Goal: Information Seeking & Learning: Find contact information

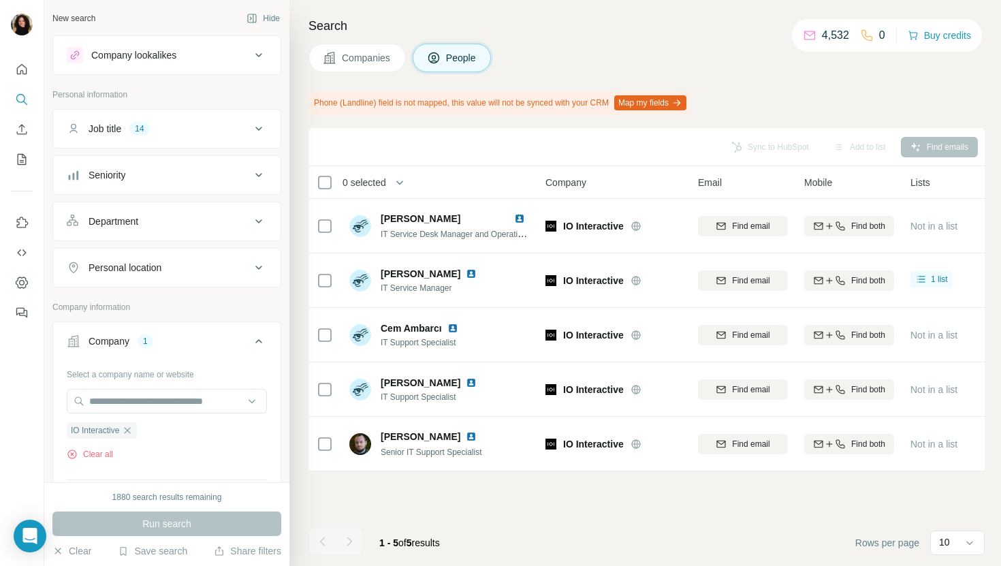
click at [319, 52] on button "Companies" at bounding box center [357, 58] width 97 height 29
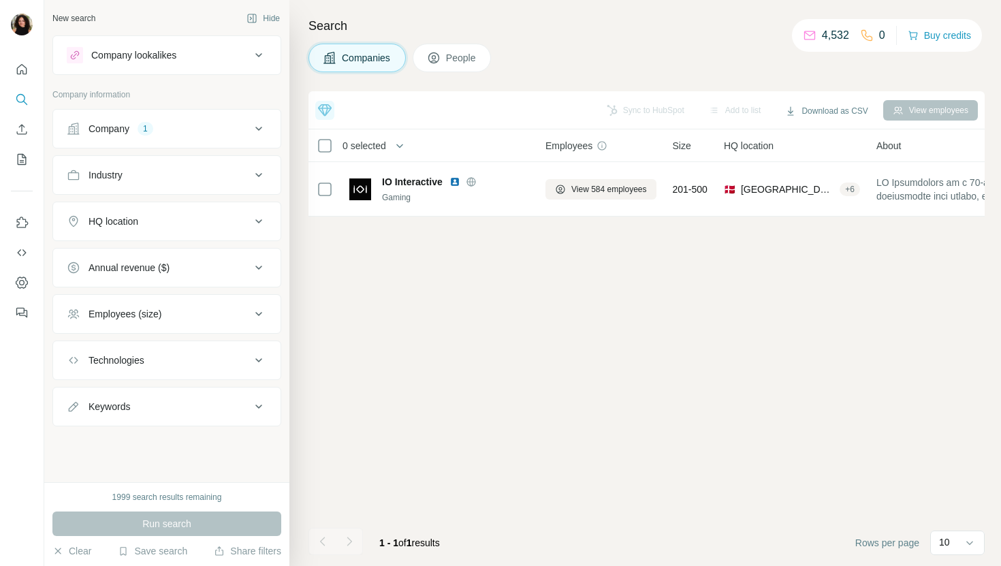
click at [170, 126] on div "Company 1" at bounding box center [159, 129] width 184 height 14
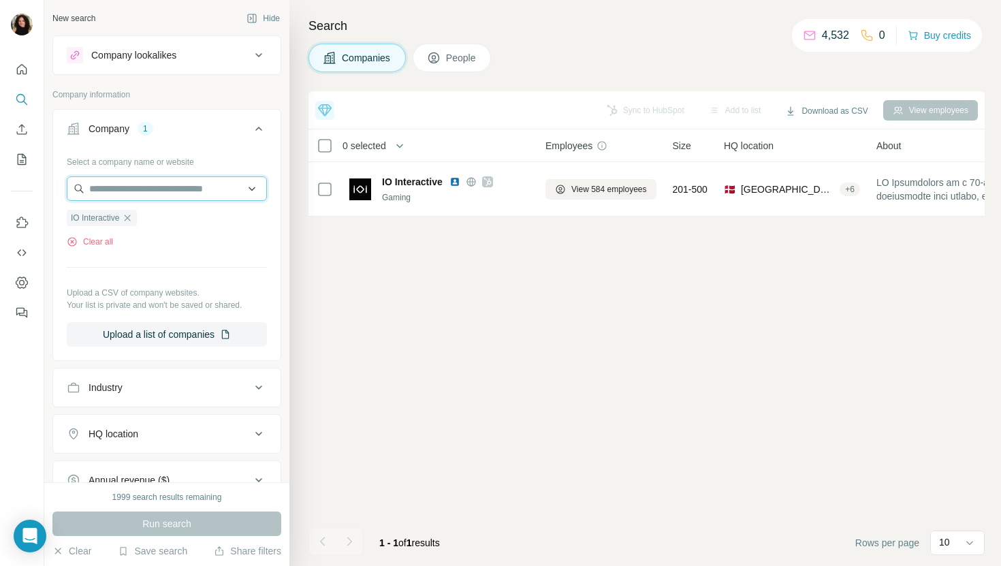
click at [153, 195] on input "text" at bounding box center [167, 188] width 200 height 25
paste input "**********"
type input "**********"
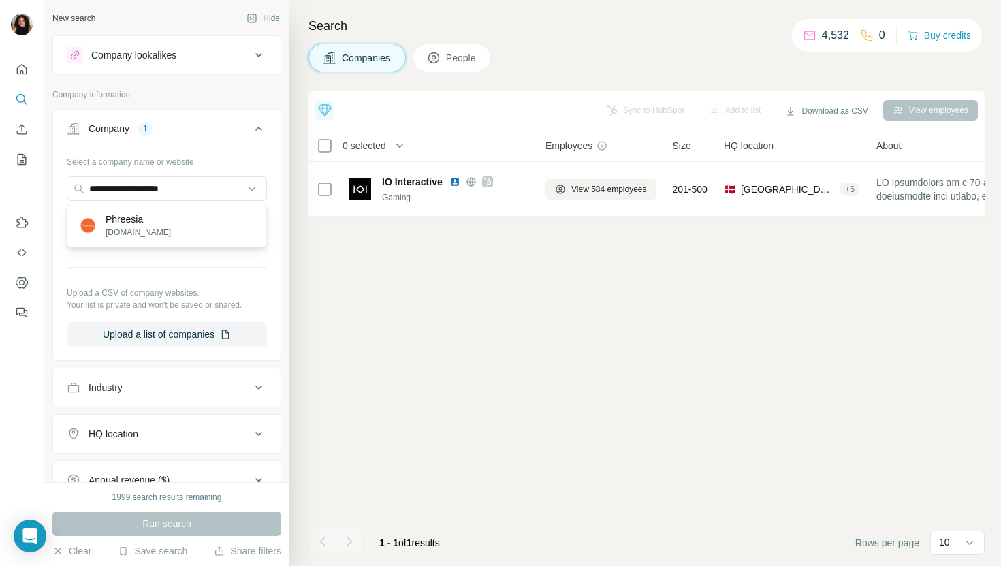
click at [211, 225] on div "Phreesia [DOMAIN_NAME]" at bounding box center [166, 225] width 193 height 37
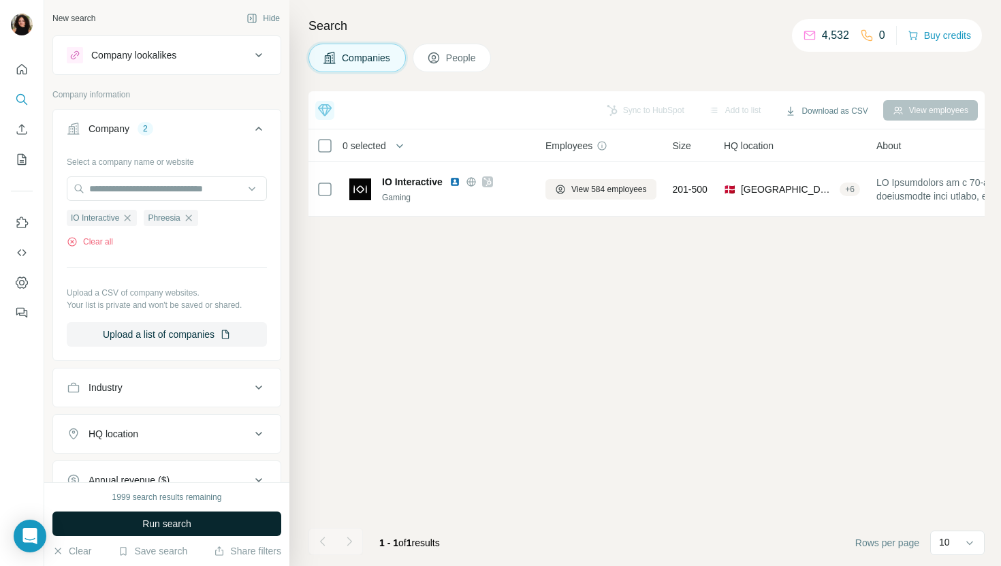
click at [200, 528] on button "Run search" at bounding box center [166, 524] width 229 height 25
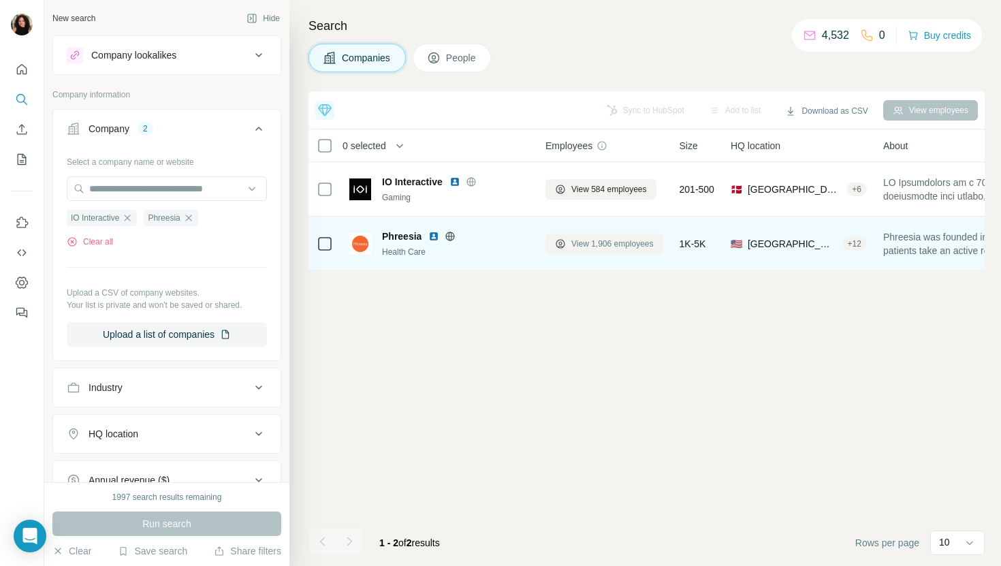
click at [620, 240] on span "View 1,906 employees" at bounding box center [613, 244] width 82 height 12
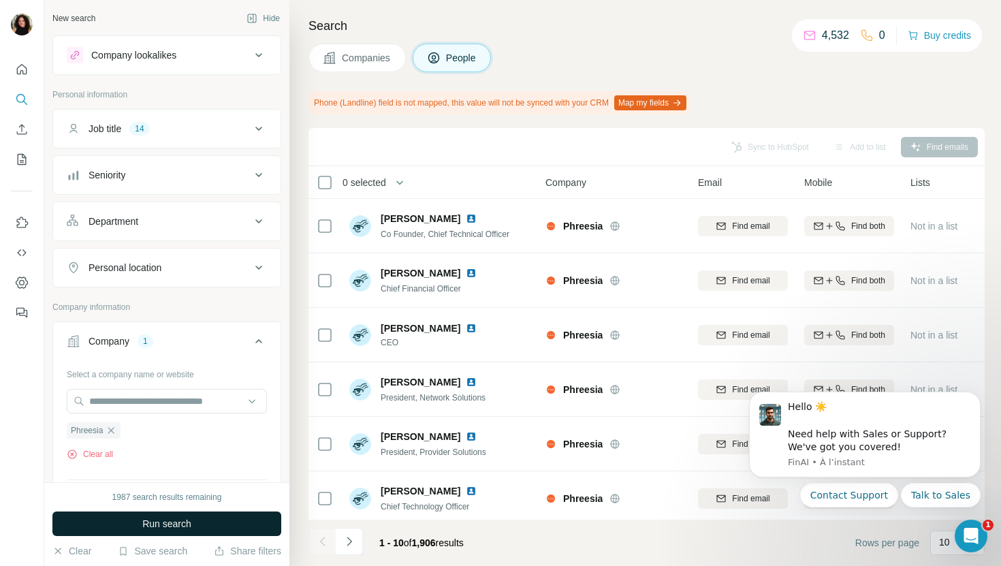
click at [213, 520] on button "Run search" at bounding box center [166, 524] width 229 height 25
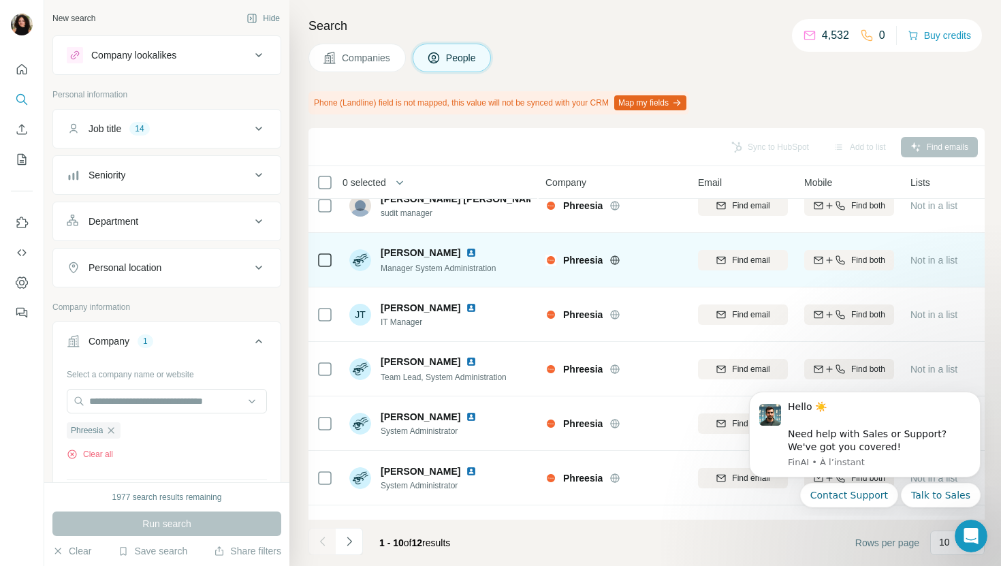
scroll to position [22, 1]
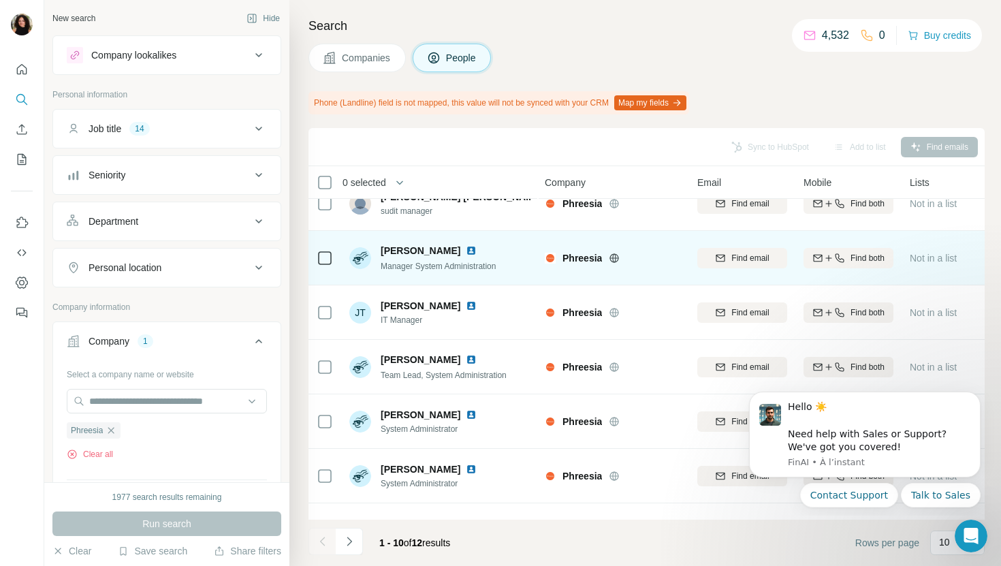
click at [469, 250] on img at bounding box center [471, 250] width 11 height 11
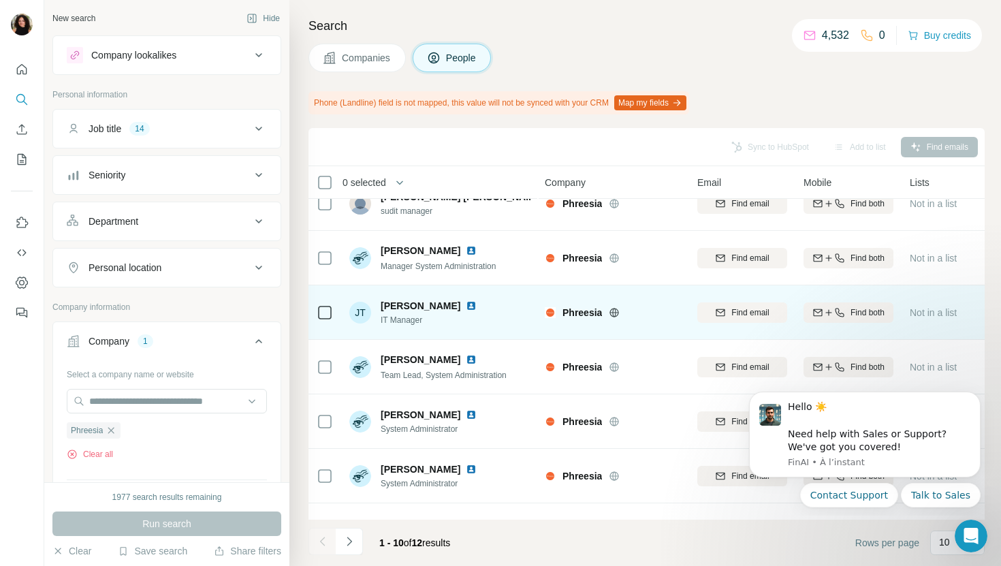
click at [466, 302] on img at bounding box center [471, 305] width 11 height 11
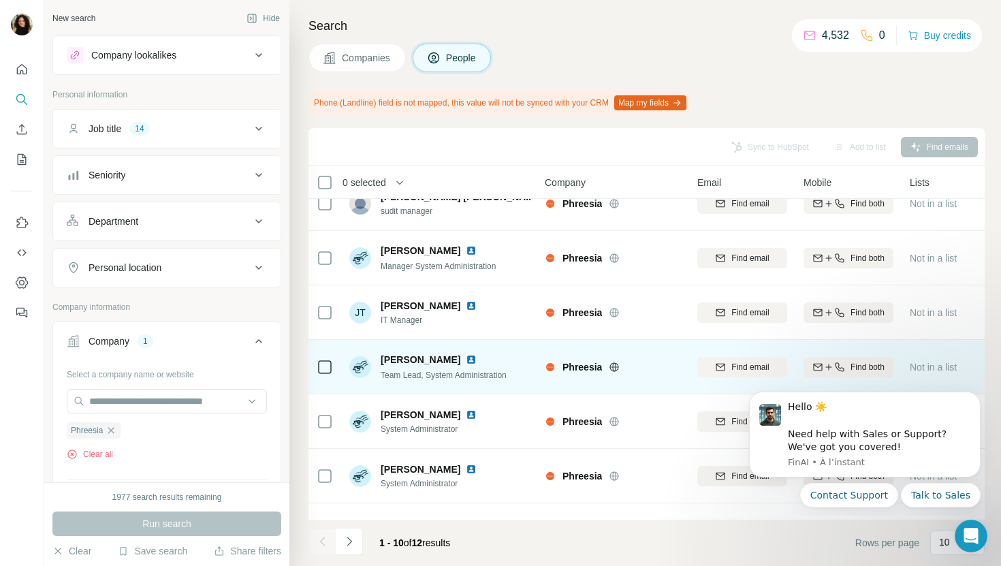
click at [466, 356] on img at bounding box center [471, 359] width 11 height 11
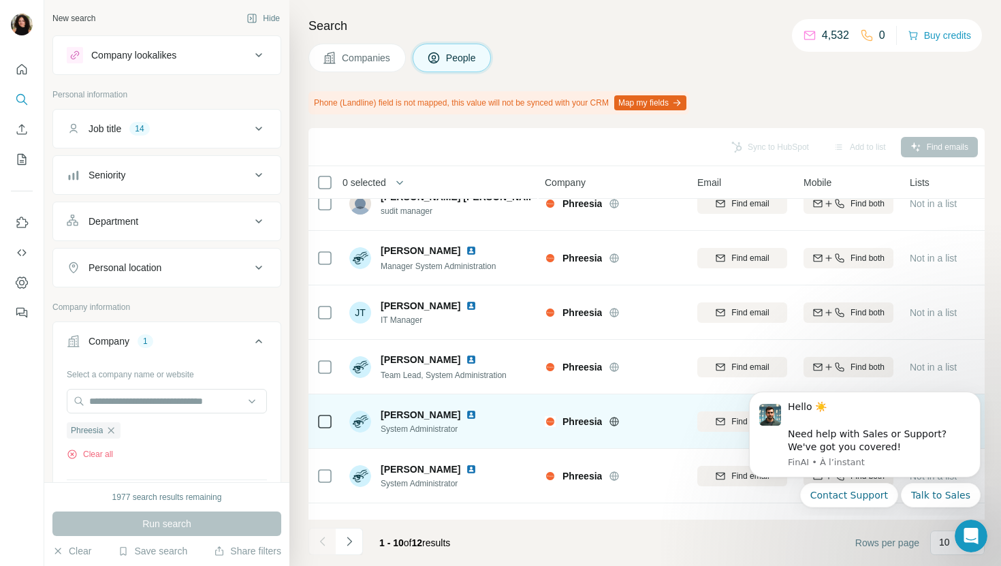
click at [466, 412] on img at bounding box center [471, 414] width 11 height 11
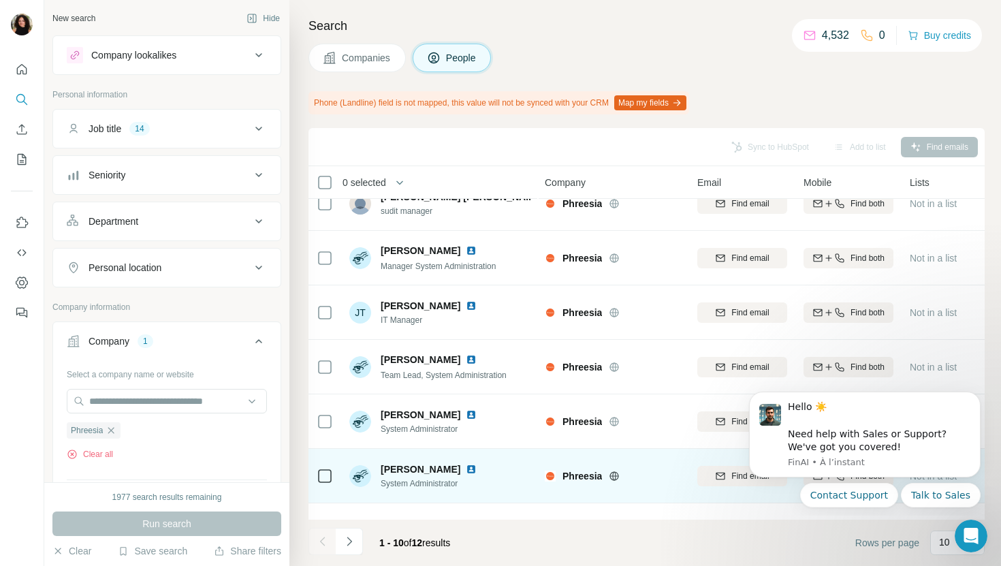
click at [466, 465] on img at bounding box center [471, 469] width 11 height 11
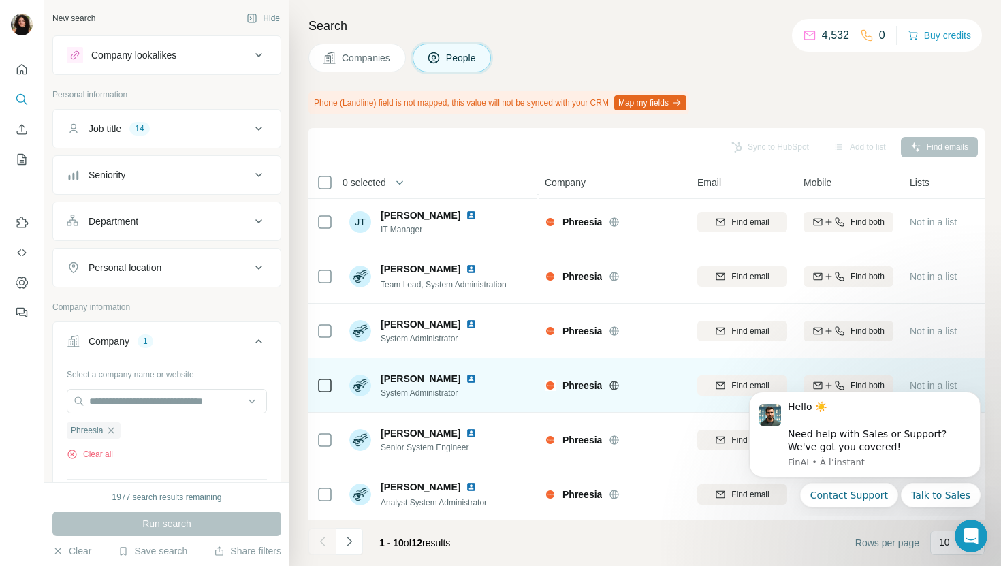
scroll to position [120, 1]
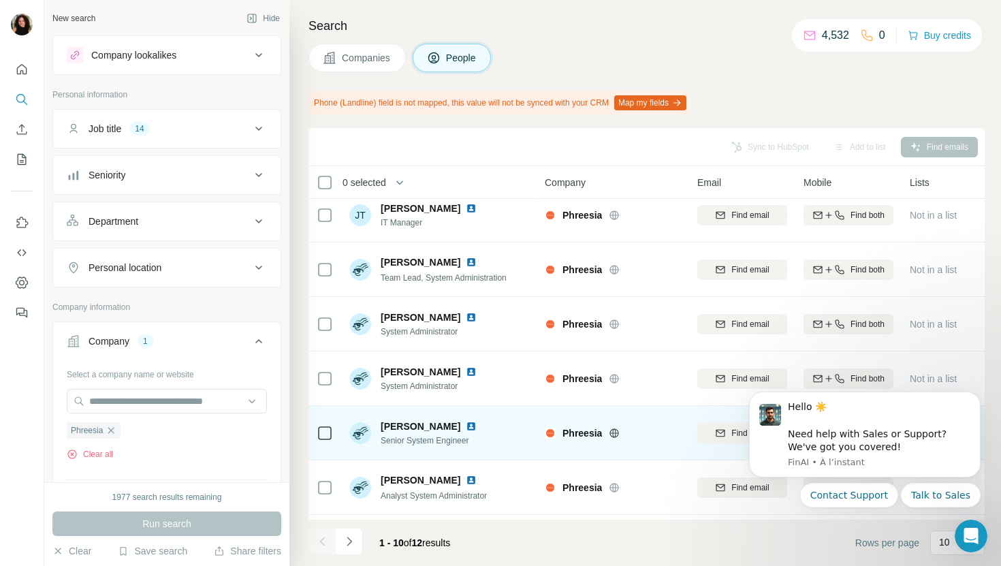
click at [466, 425] on img at bounding box center [471, 426] width 11 height 11
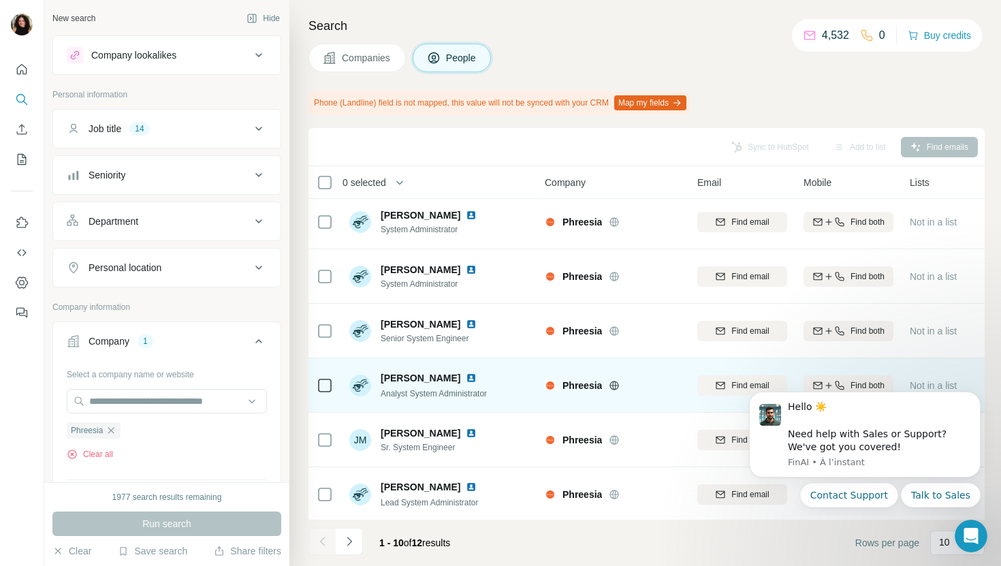
scroll to position [224, 1]
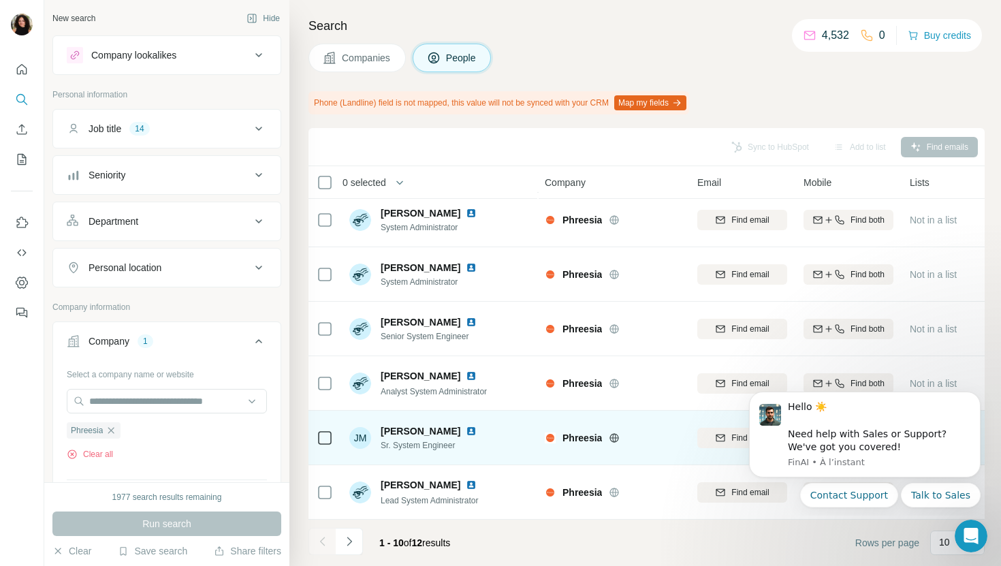
click at [466, 435] on img at bounding box center [471, 431] width 11 height 11
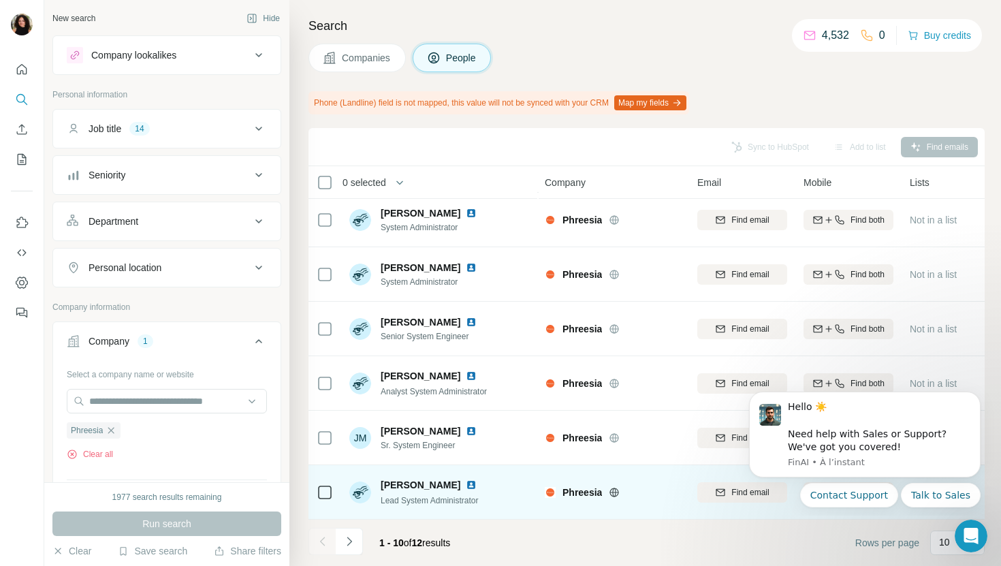
click at [473, 484] on img at bounding box center [471, 485] width 11 height 11
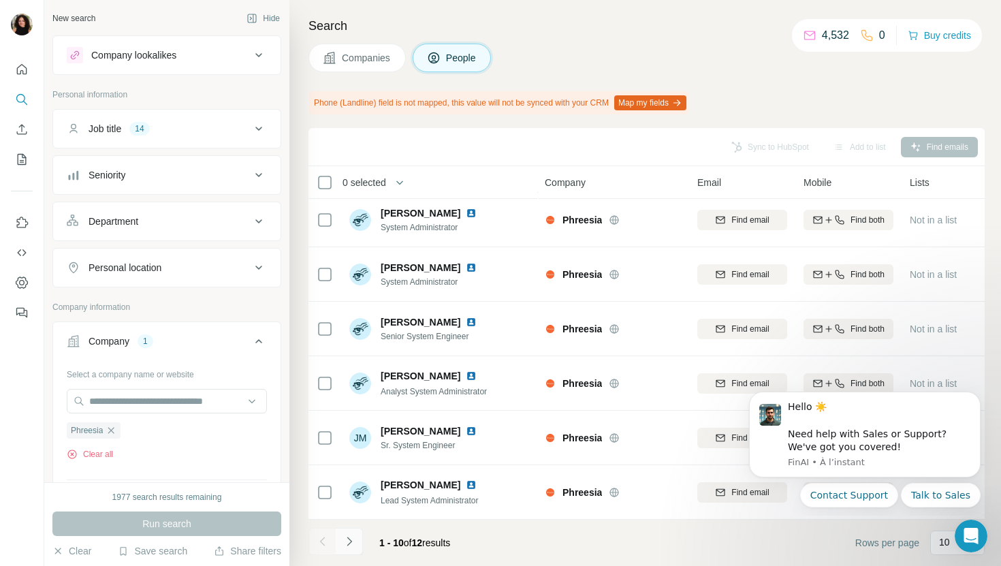
click at [357, 544] on button "Navigate to next page" at bounding box center [349, 541] width 27 height 27
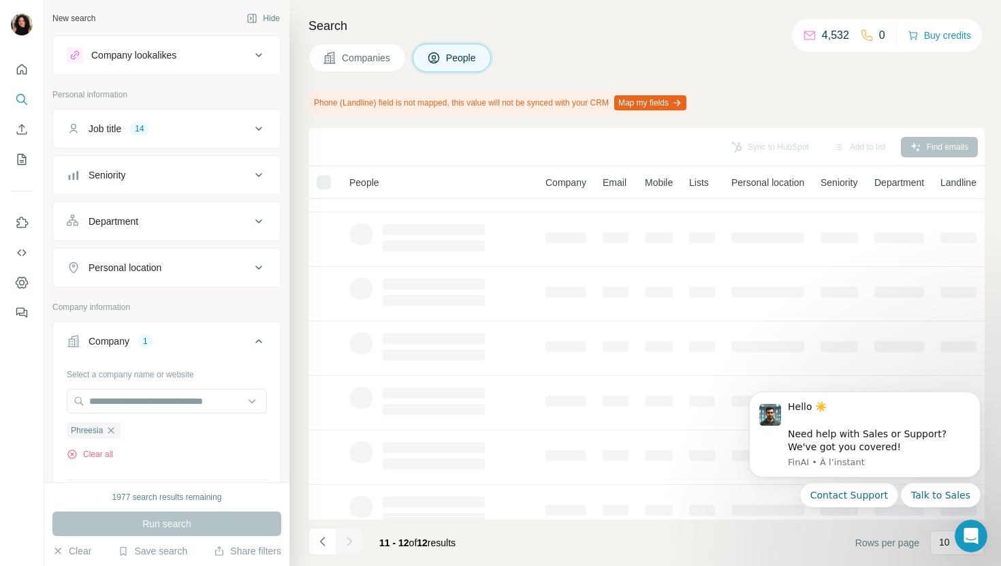
scroll to position [0, 1]
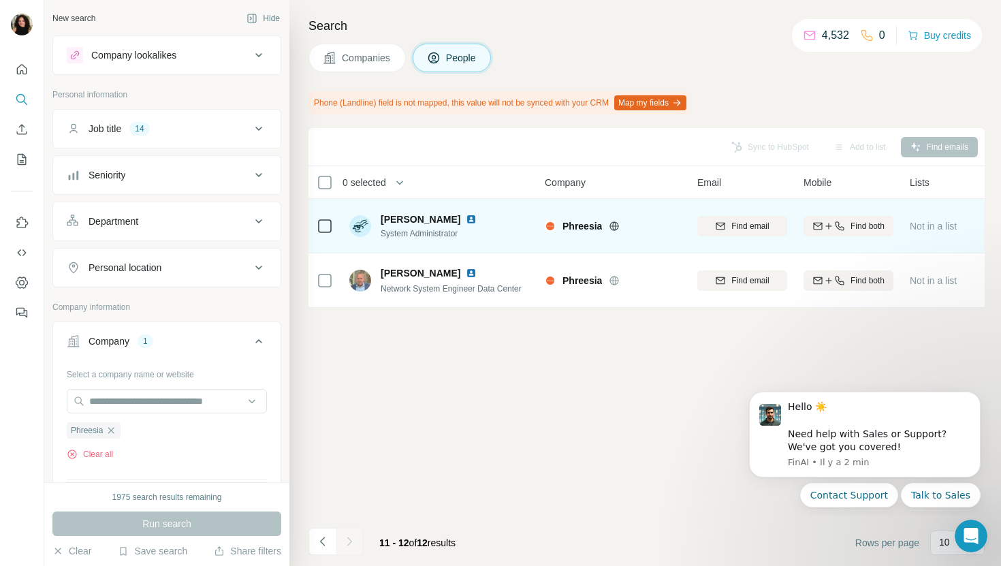
click at [466, 220] on img at bounding box center [471, 219] width 11 height 11
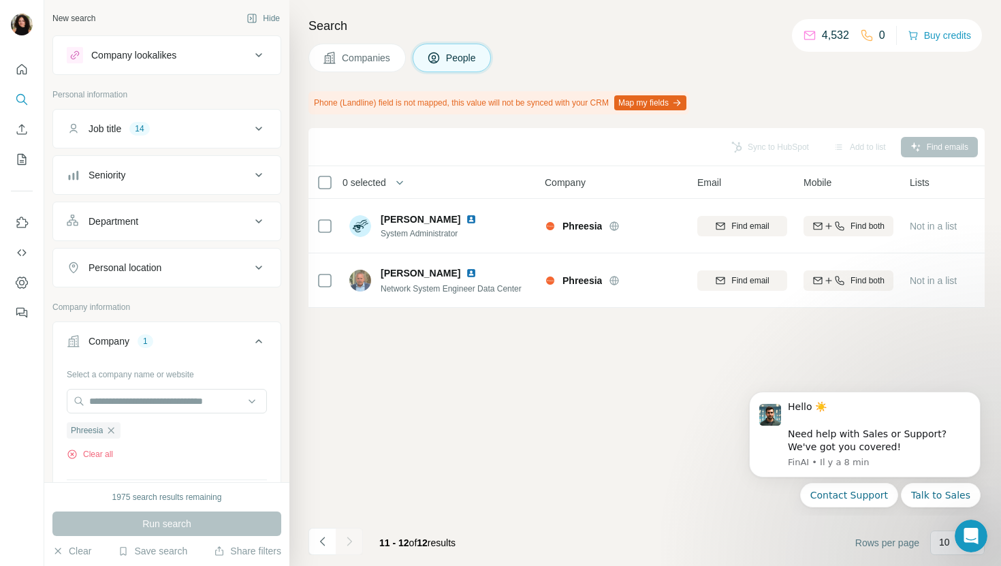
click at [341, 60] on button "Companies" at bounding box center [357, 58] width 97 height 29
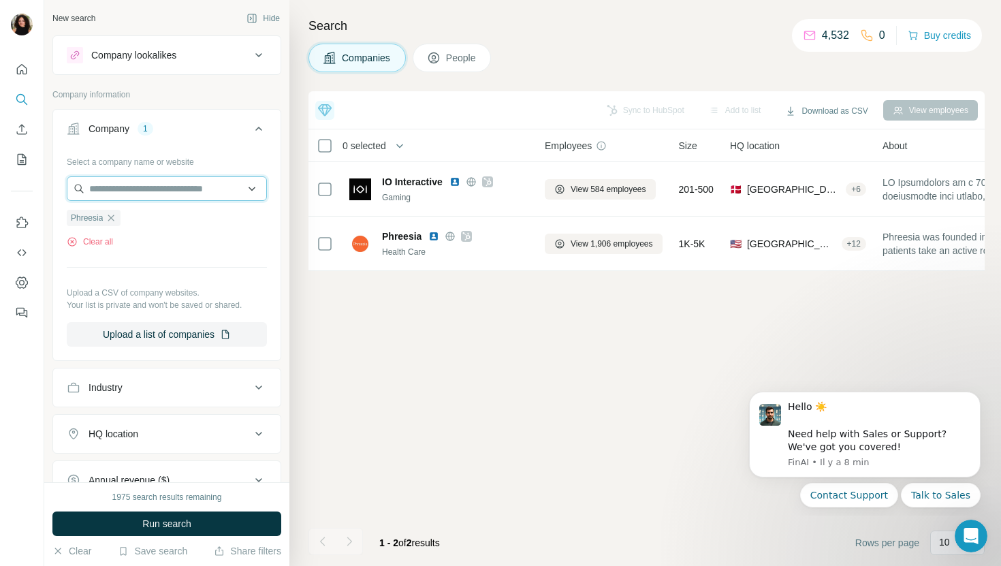
click at [178, 187] on input "text" at bounding box center [167, 188] width 200 height 25
paste input "**********"
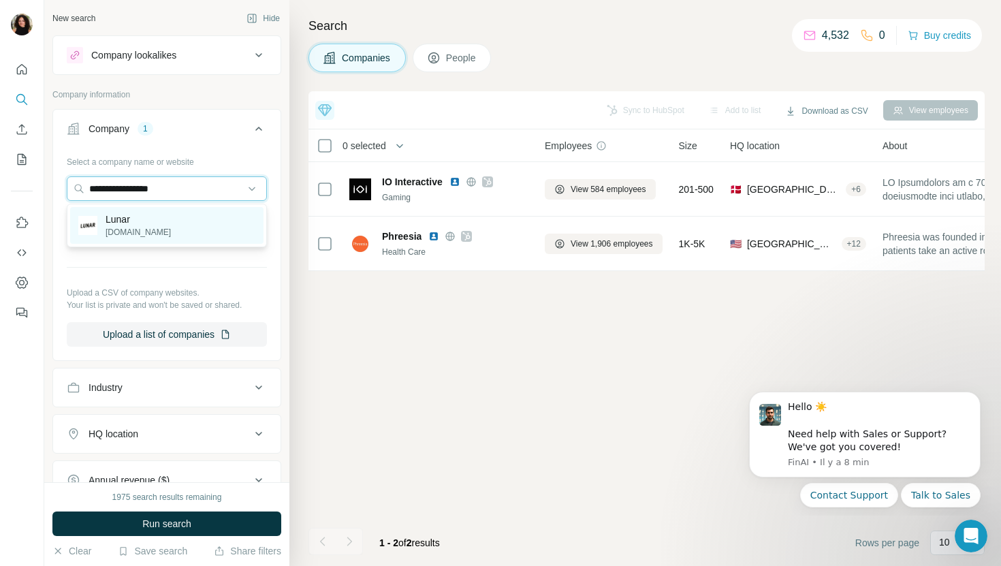
type input "**********"
click at [190, 215] on div "Lunar [DOMAIN_NAME]" at bounding box center [166, 225] width 193 height 37
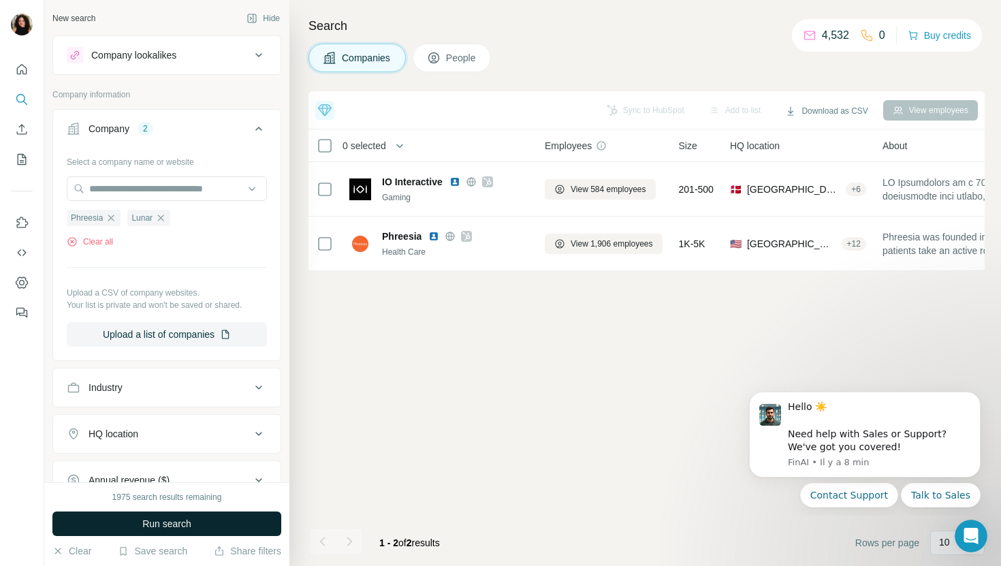
click at [186, 533] on button "Run search" at bounding box center [166, 524] width 229 height 25
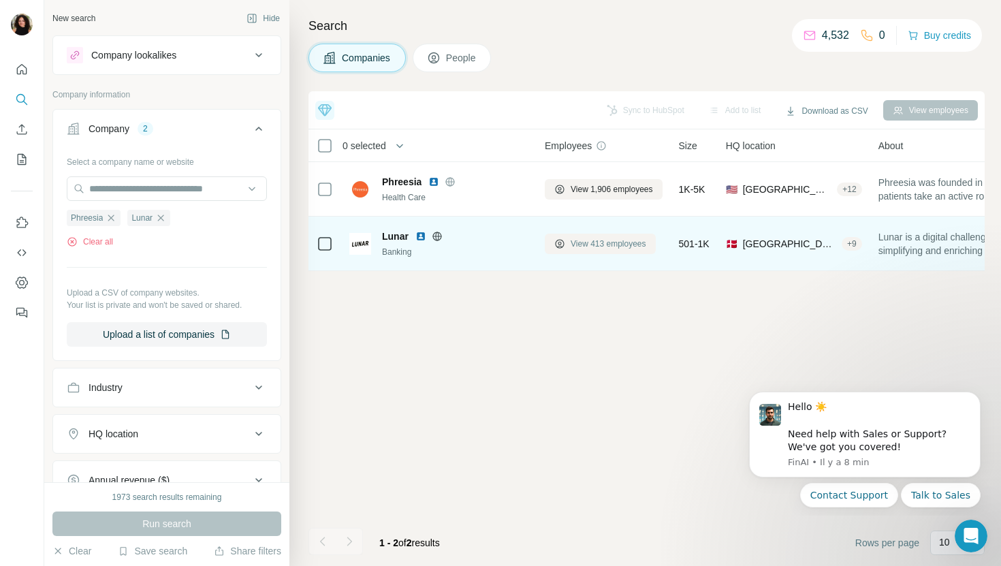
click at [595, 238] on span "View 413 employees" at bounding box center [609, 244] width 76 height 12
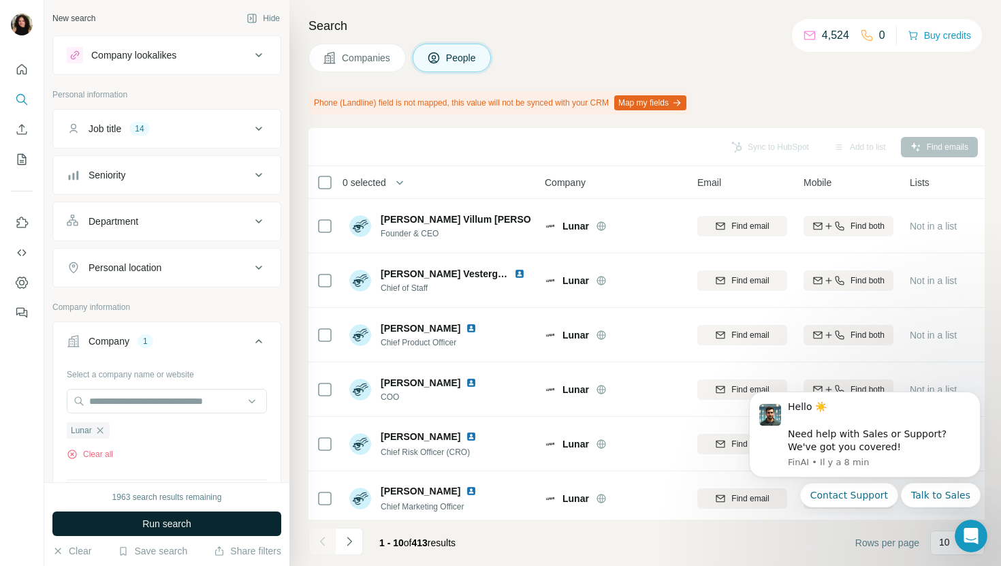
click at [232, 527] on button "Run search" at bounding box center [166, 524] width 229 height 25
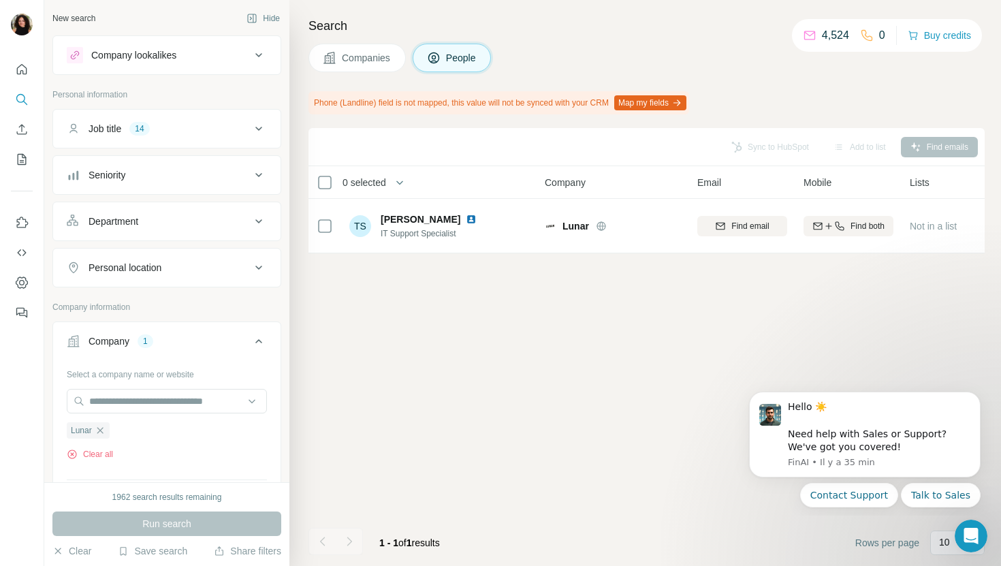
click at [336, 68] on button "Companies" at bounding box center [357, 58] width 97 height 29
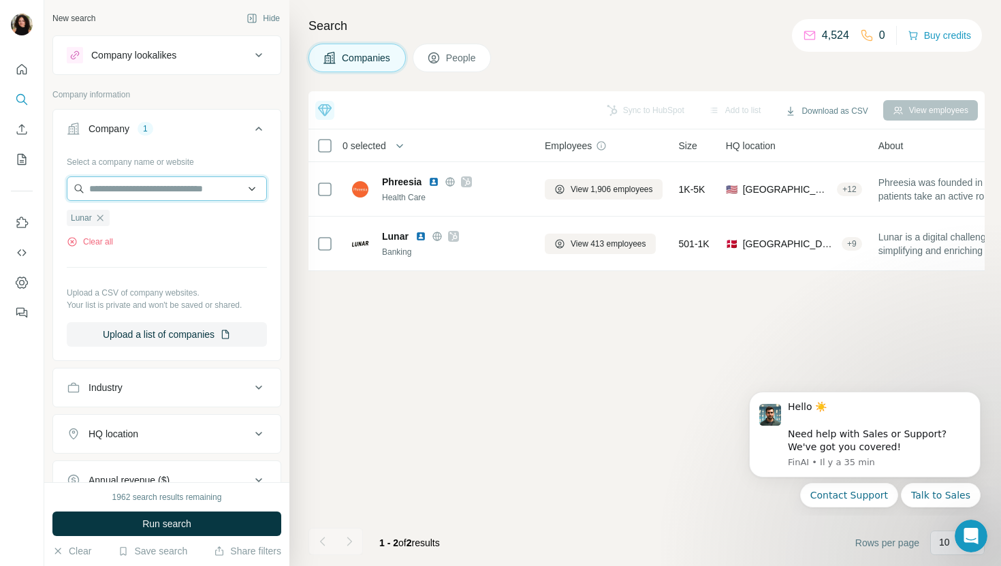
click at [108, 188] on input "text" at bounding box center [167, 188] width 200 height 25
paste input "**********"
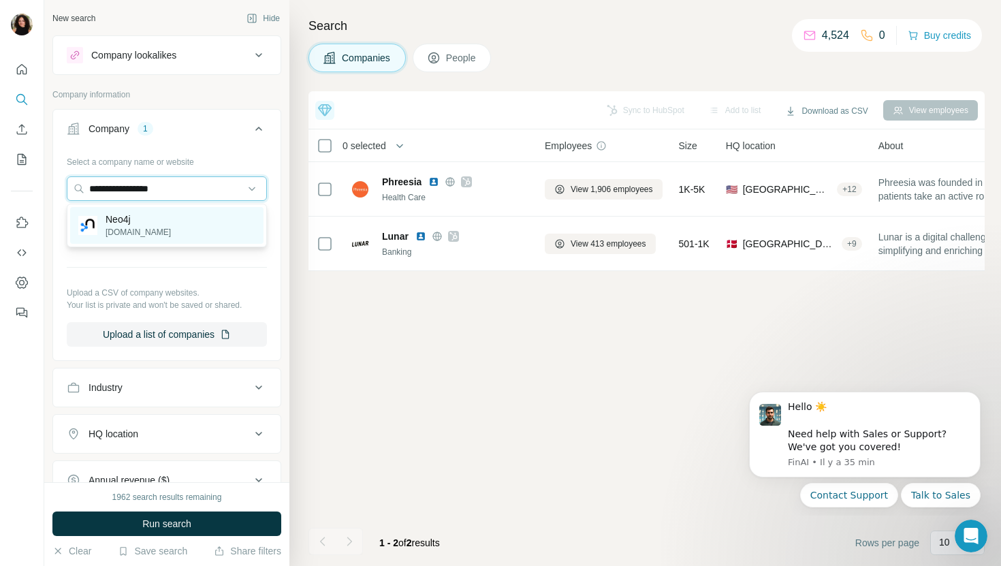
type input "**********"
click at [183, 214] on div "Neo4j [DOMAIN_NAME]" at bounding box center [166, 225] width 193 height 37
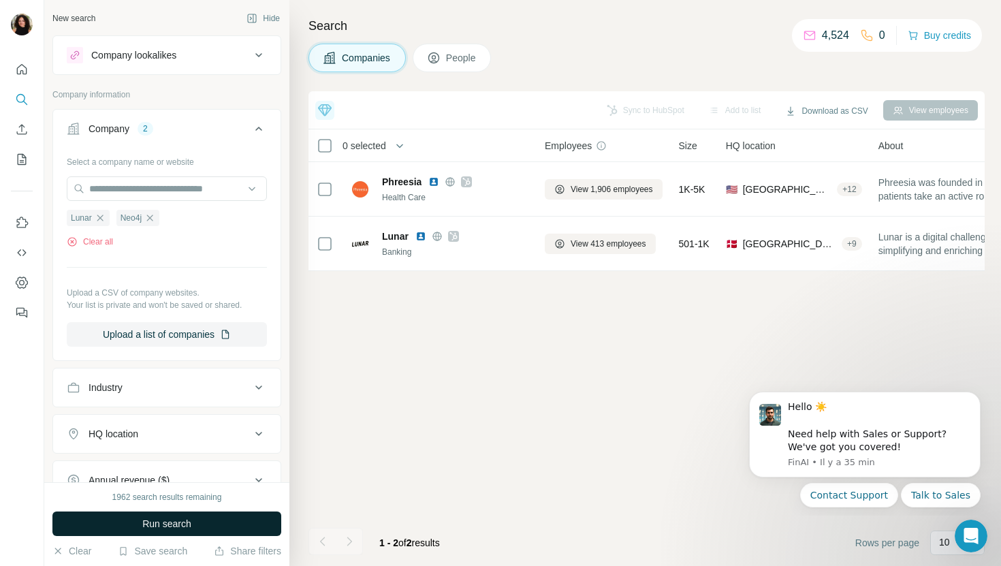
click at [177, 523] on span "Run search" at bounding box center [166, 524] width 49 height 14
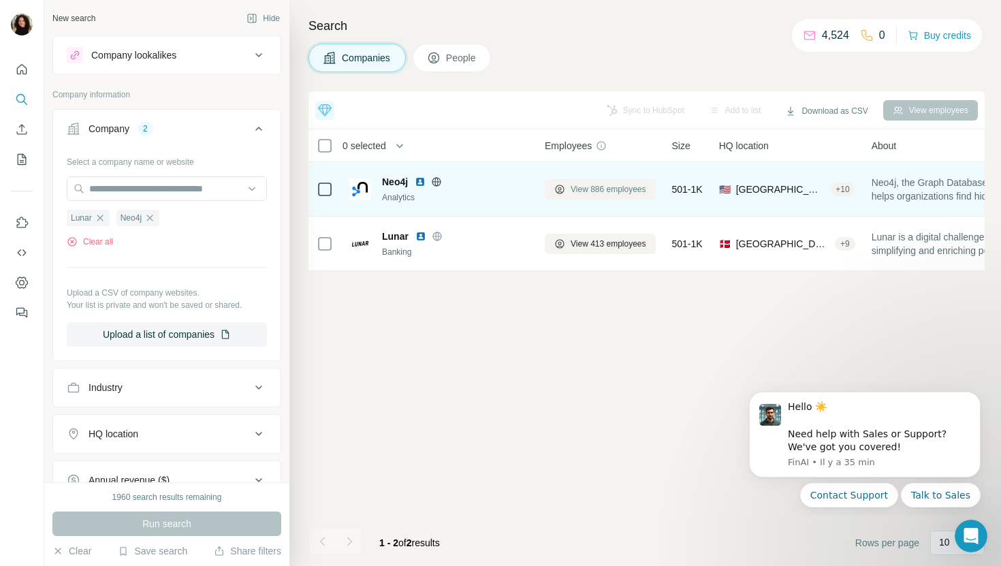
click at [597, 190] on span "View 886 employees" at bounding box center [609, 189] width 76 height 12
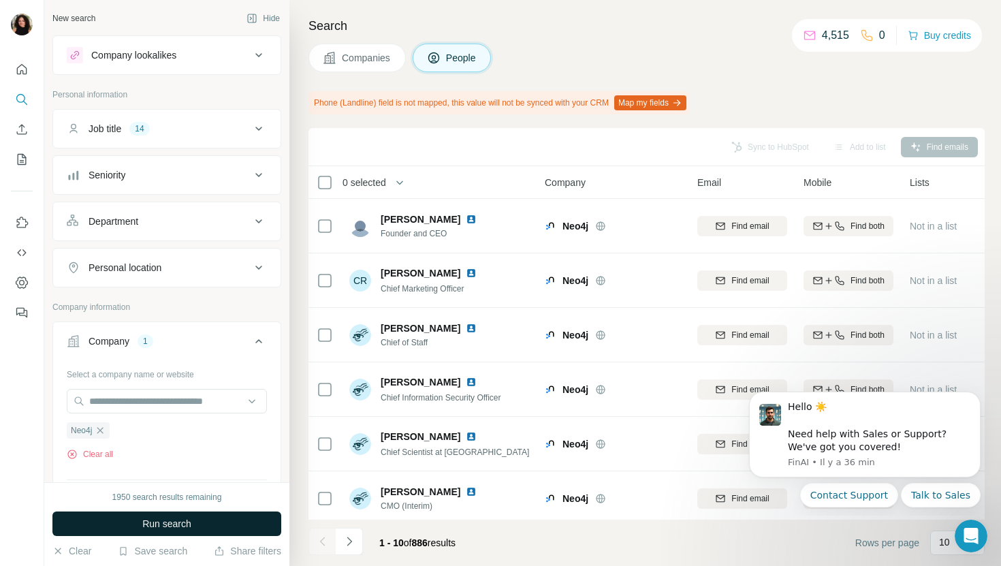
click at [197, 527] on button "Run search" at bounding box center [166, 524] width 229 height 25
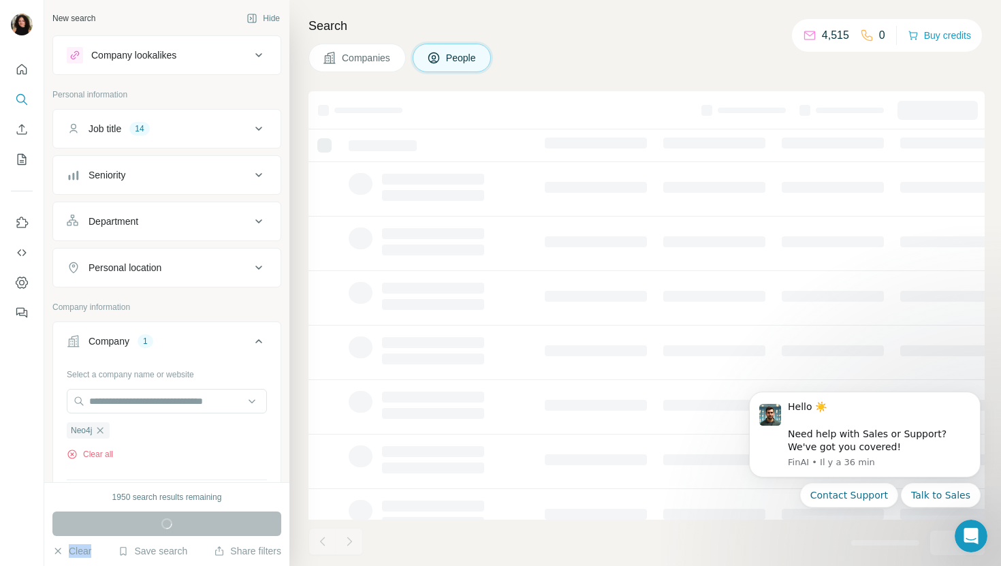
click at [197, 527] on div "Run search" at bounding box center [166, 524] width 229 height 25
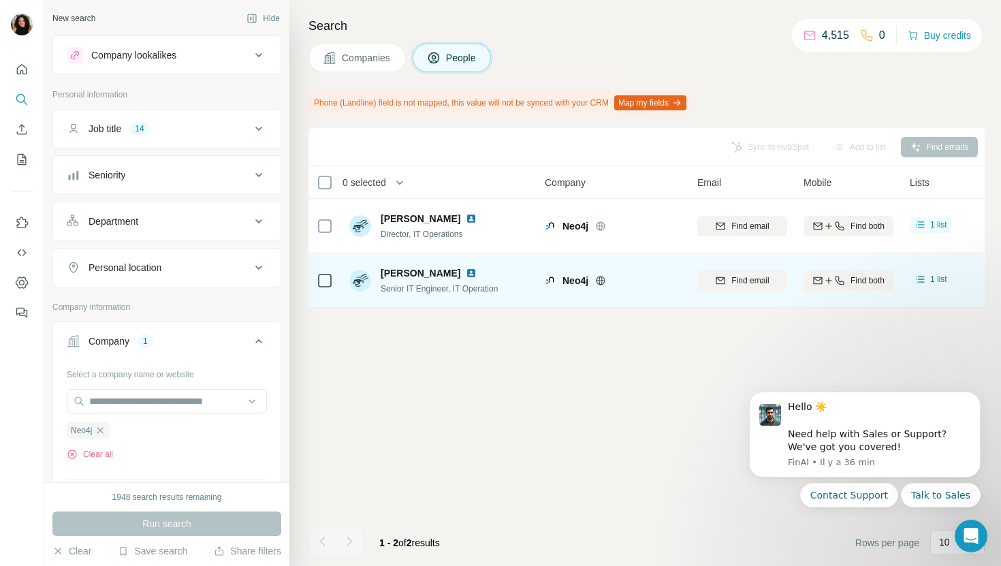
click at [466, 270] on img at bounding box center [471, 273] width 11 height 11
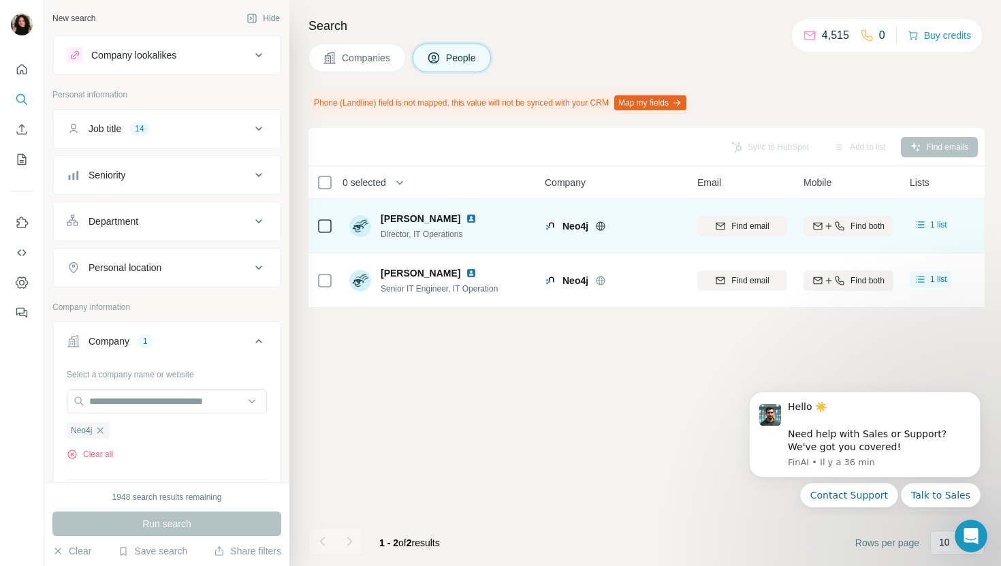
click at [466, 216] on img at bounding box center [471, 218] width 11 height 11
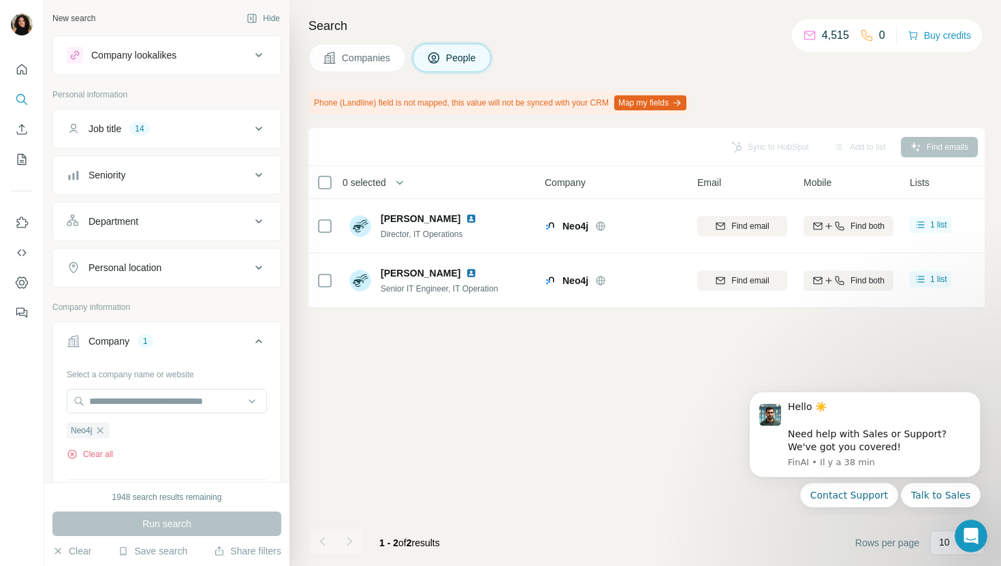
click at [351, 59] on span "Companies" at bounding box center [367, 58] width 50 height 14
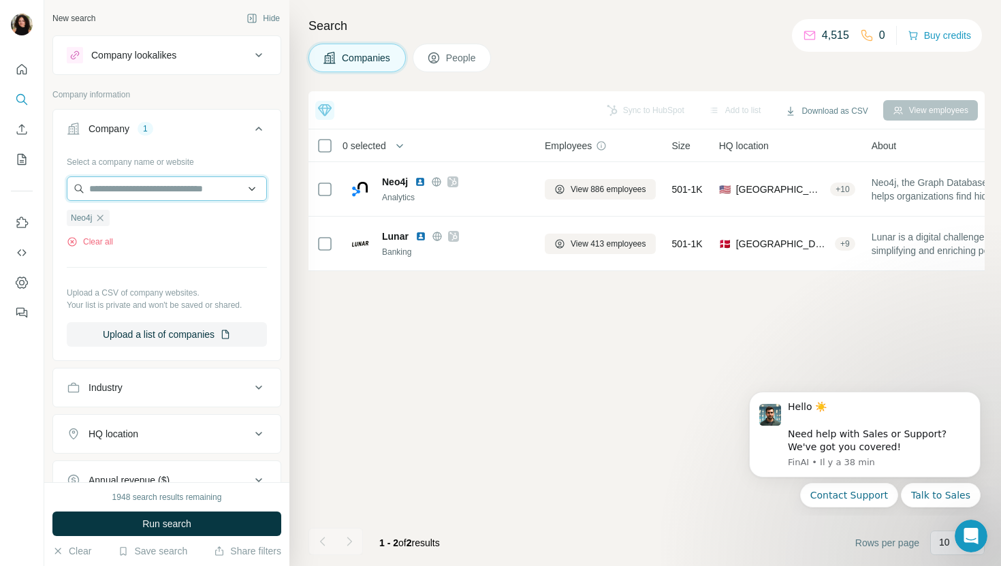
click at [157, 183] on input "text" at bounding box center [167, 188] width 200 height 25
paste input "**********"
type input "**********"
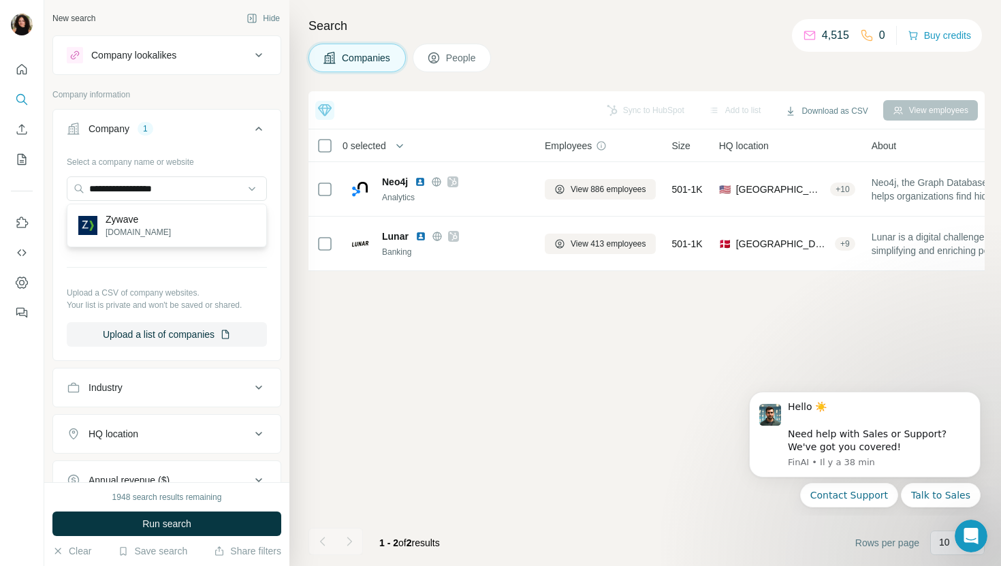
click at [198, 216] on div "Zywave [DOMAIN_NAME]" at bounding box center [166, 225] width 193 height 37
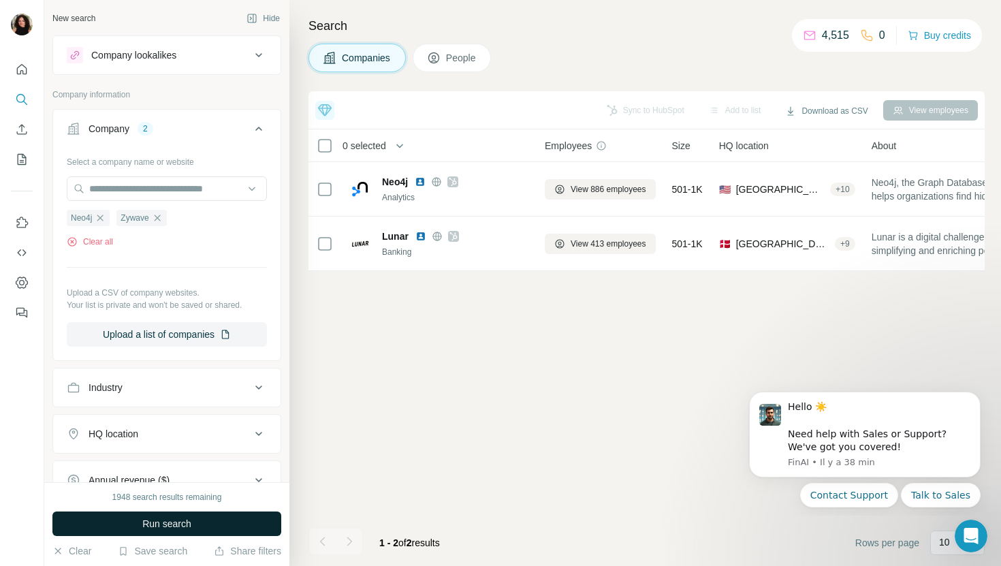
click at [165, 525] on span "Run search" at bounding box center [166, 524] width 49 height 14
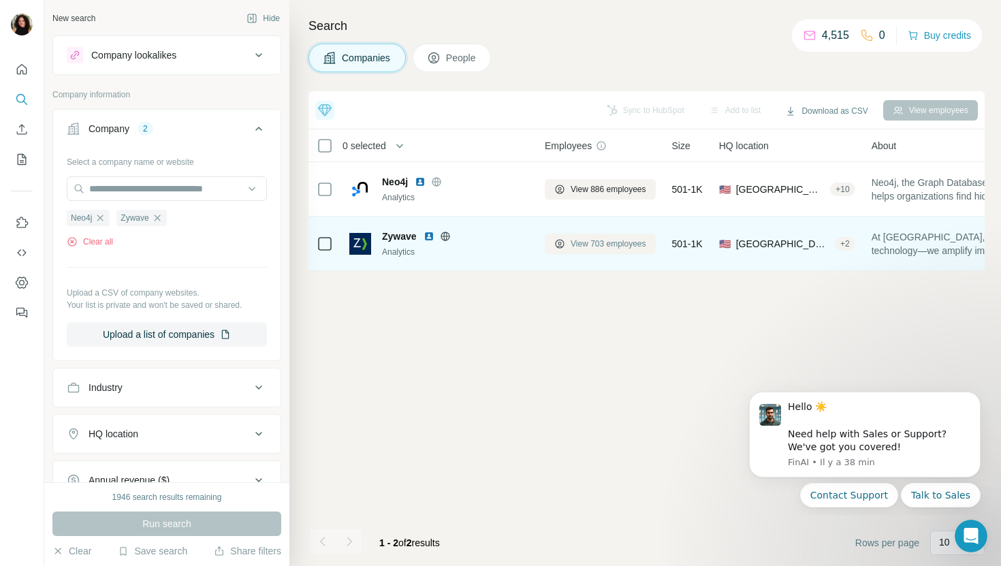
click at [568, 244] on button "View 703 employees" at bounding box center [600, 244] width 111 height 20
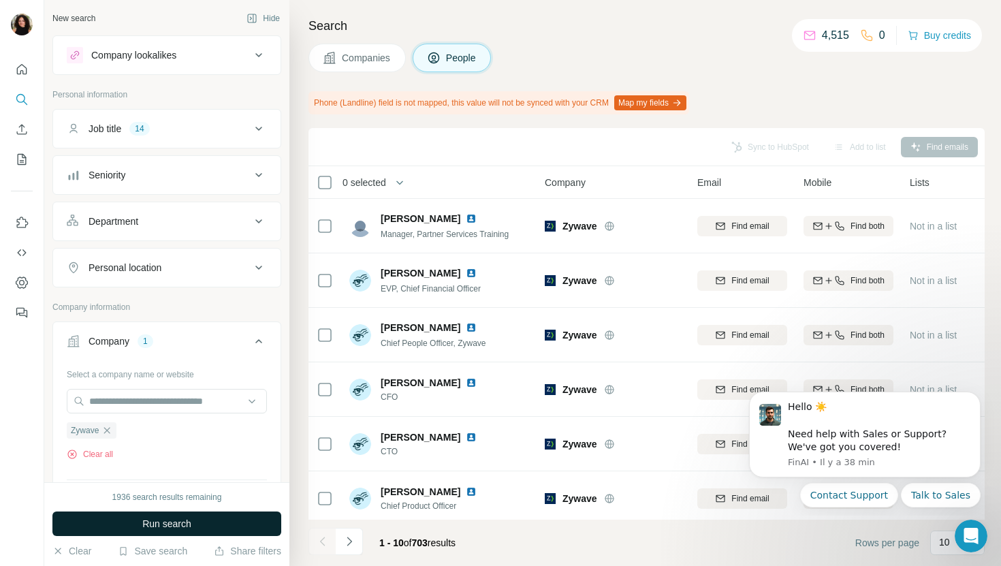
click at [240, 512] on button "Run search" at bounding box center [166, 524] width 229 height 25
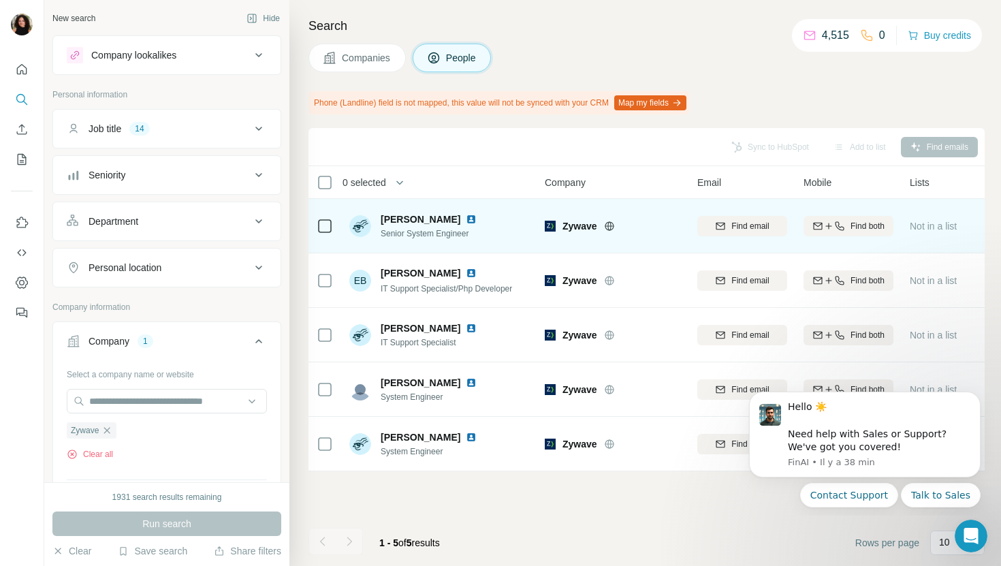
click at [466, 217] on img at bounding box center [471, 219] width 11 height 11
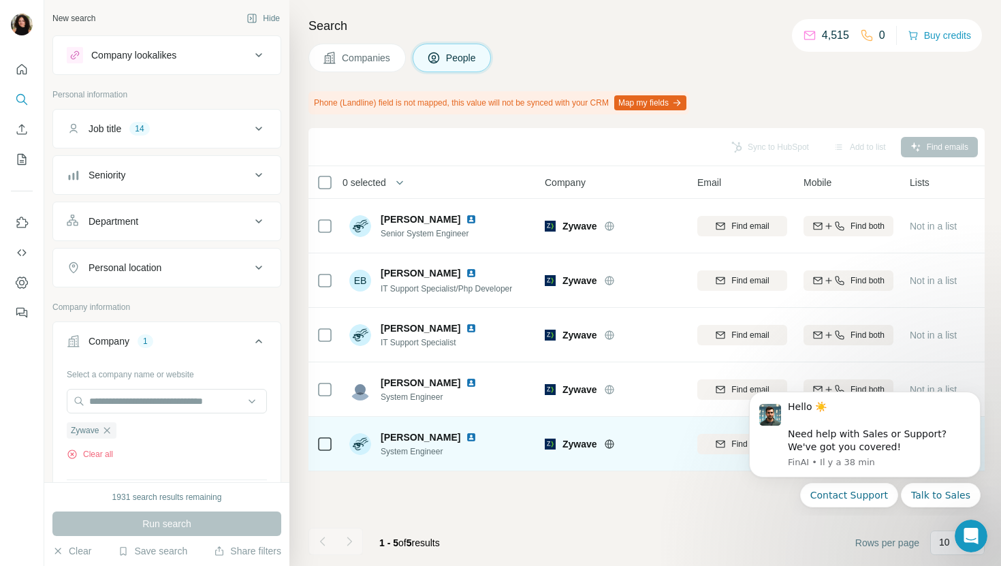
click at [466, 439] on img at bounding box center [471, 437] width 11 height 11
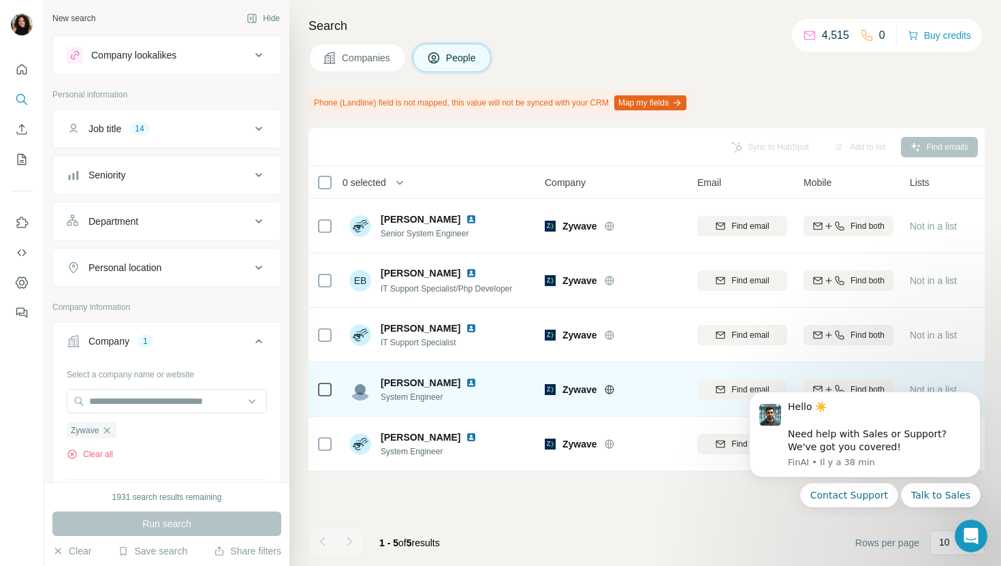
click at [466, 379] on img at bounding box center [471, 382] width 11 height 11
